Goal: Task Accomplishment & Management: Complete application form

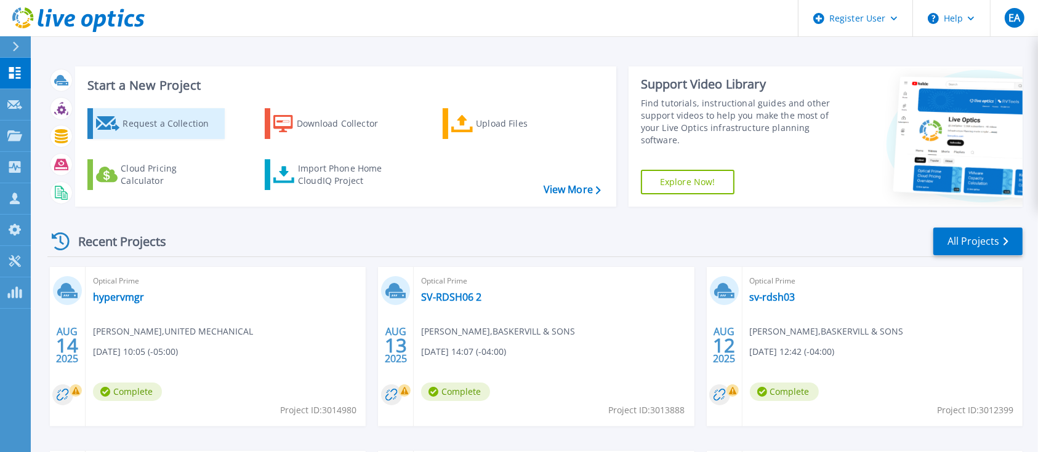
click at [161, 124] on div "Request a Collection" at bounding box center [172, 123] width 98 height 25
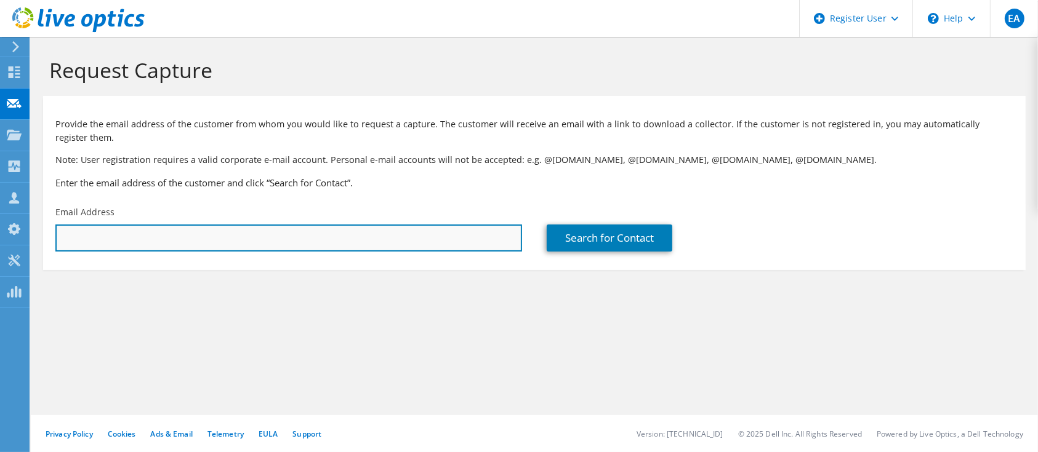
click at [313, 234] on input "text" at bounding box center [288, 238] width 467 height 27
paste input "rbhatt@primedbilling.com"
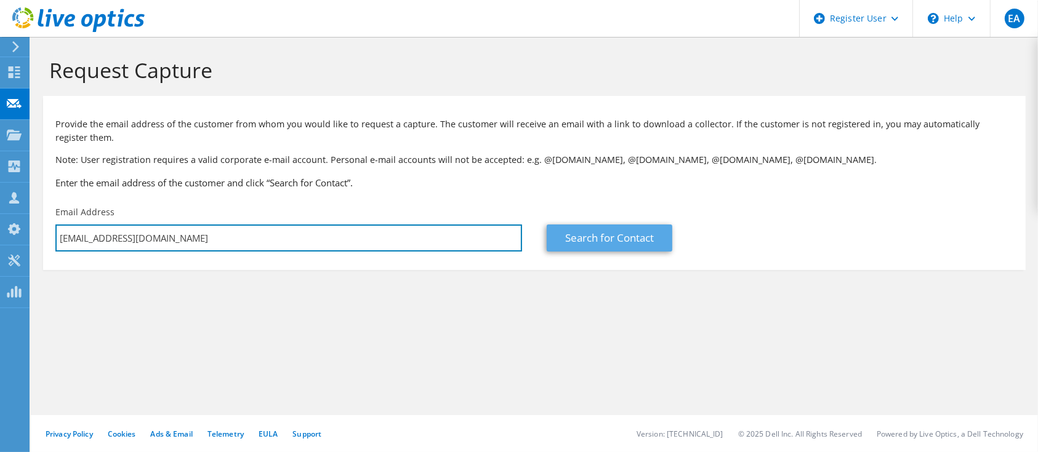
type input "rbhatt@primedbilling.com"
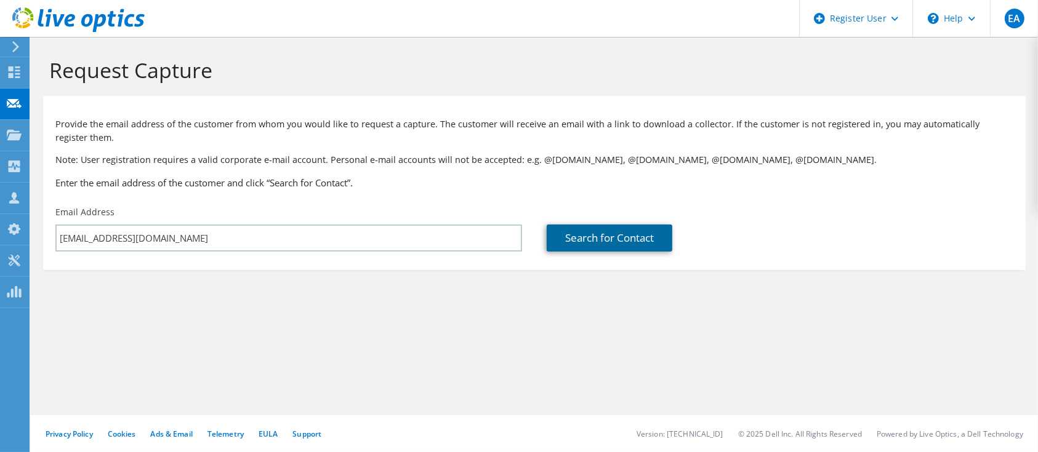
click at [637, 243] on link "Search for Contact" at bounding box center [610, 238] width 126 height 27
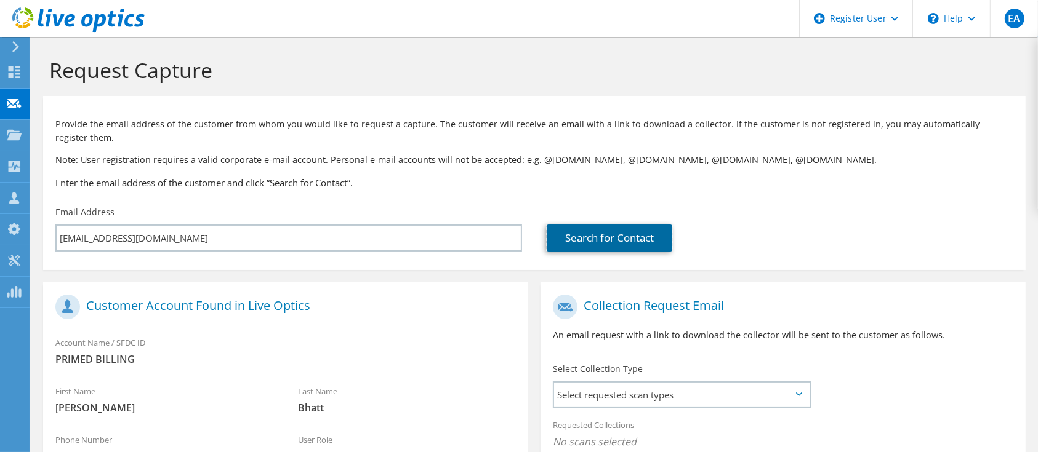
scroll to position [235, 0]
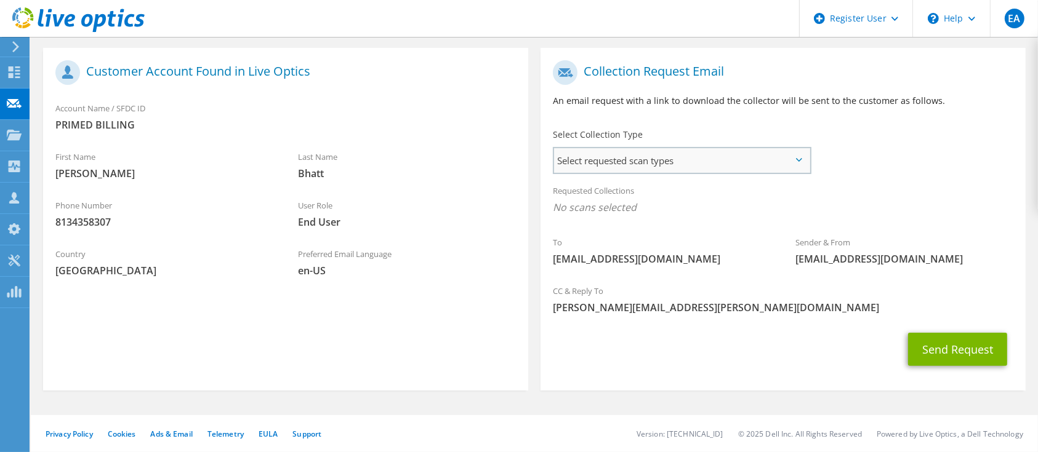
click at [668, 158] on span "Select requested scan types" at bounding box center [681, 160] width 255 height 25
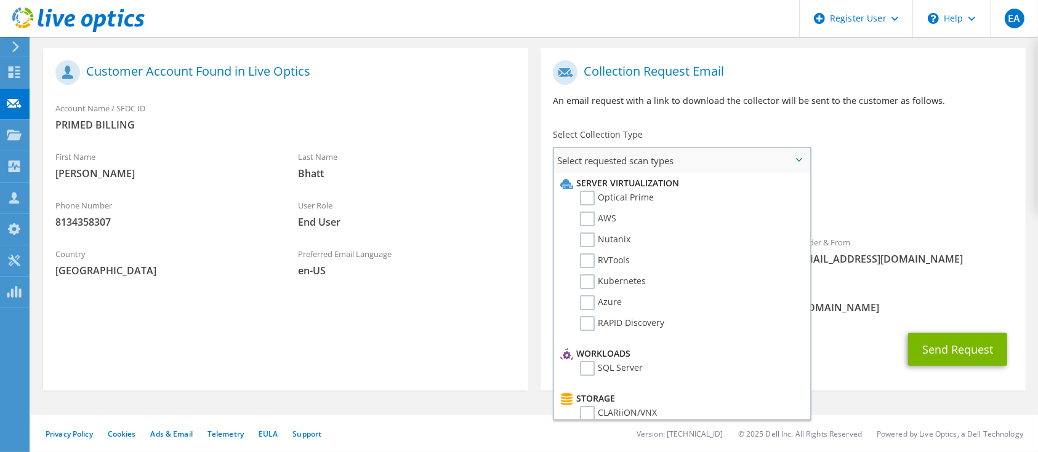
click at [653, 195] on li "Optical Prime" at bounding box center [680, 201] width 246 height 21
click at [627, 203] on label "Optical Prime" at bounding box center [617, 198] width 74 height 15
click at [0, 0] on input "Optical Prime" at bounding box center [0, 0] width 0 height 0
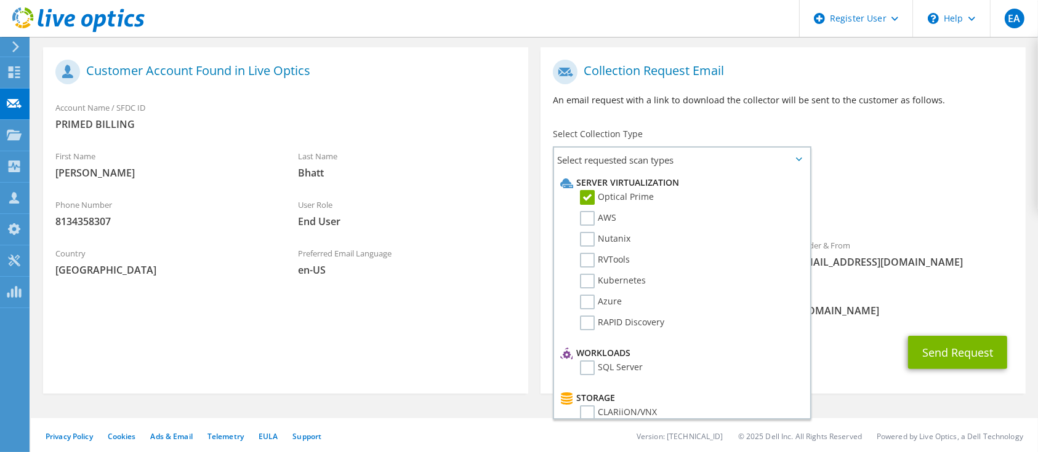
click at [872, 211] on span "Optical Prime" at bounding box center [783, 210] width 460 height 20
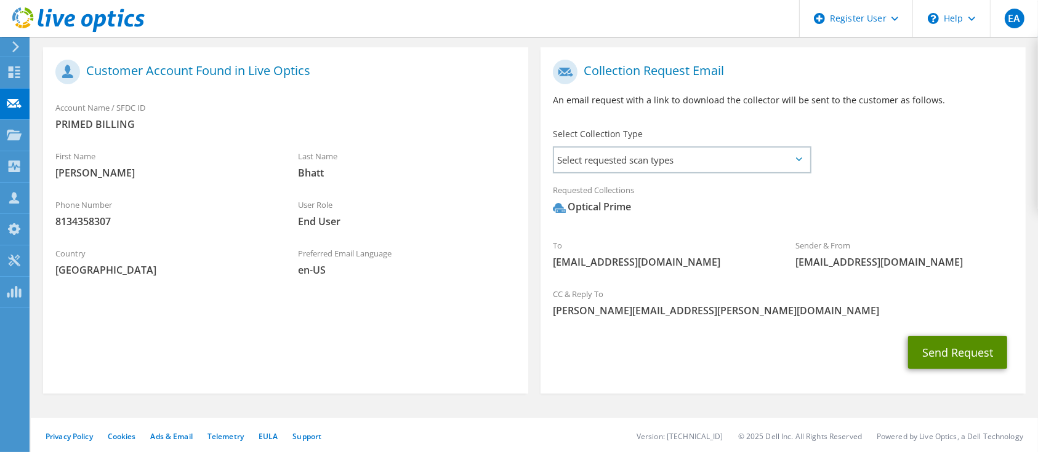
click at [926, 337] on button "Send Request" at bounding box center [957, 352] width 99 height 33
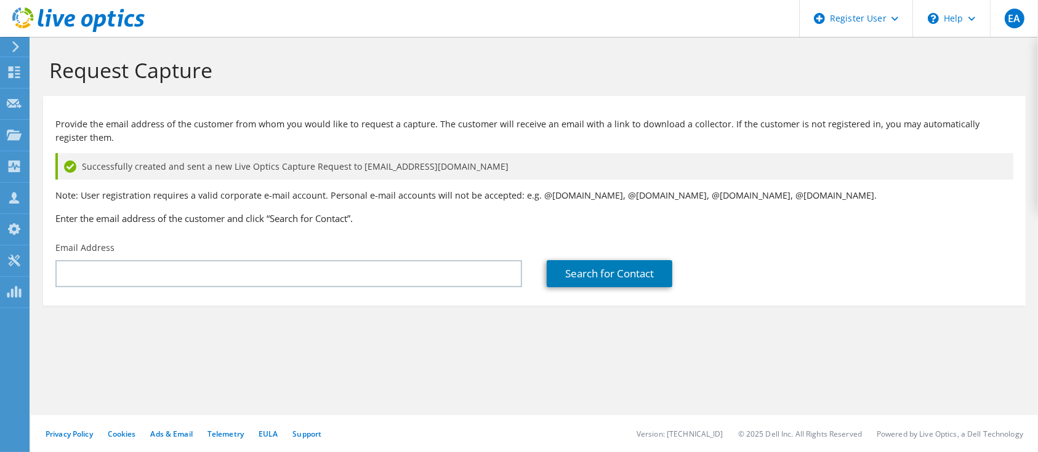
click at [844, 309] on section "Request Capture Provide the email address of the customer from whom you would l…" at bounding box center [534, 202] width 1007 height 331
